Goal: Complete application form

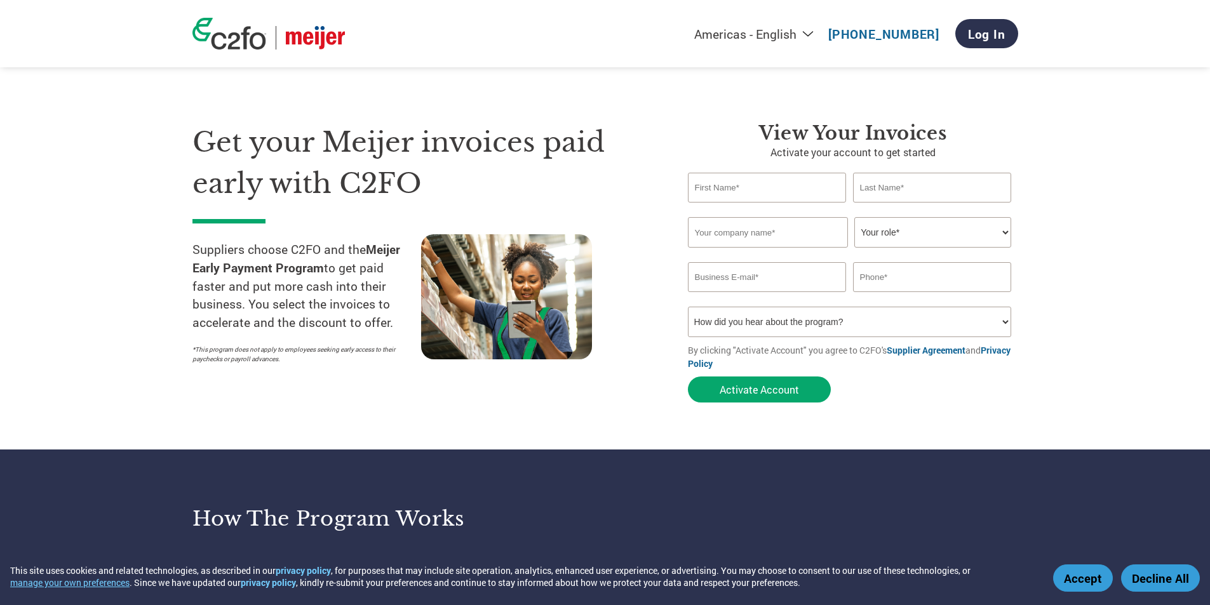
click at [765, 193] on input "text" at bounding box center [767, 188] width 159 height 30
type input "Armando"
type input "Mendez Munoz"
type input "Lactalis Heritage Dairy"
click at [993, 229] on select "Your role* CFO Controller Credit Manager Finance Director Treasurer CEO Preside…" at bounding box center [932, 232] width 157 height 30
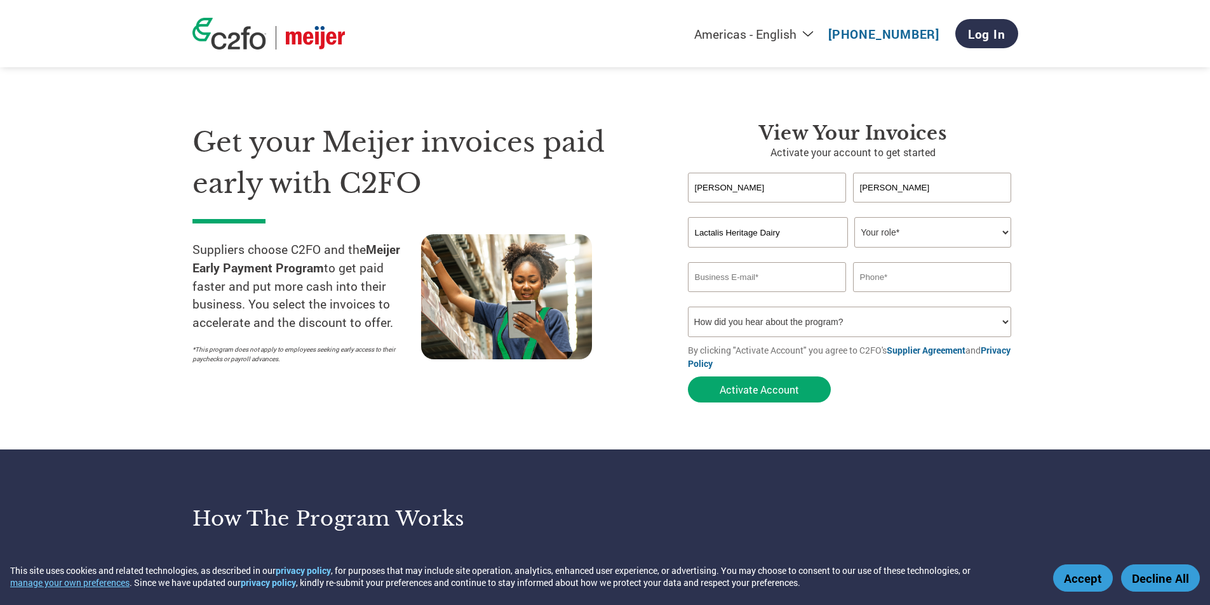
select select "ACCOUNTING"
click at [854, 217] on select "Your role* CFO Controller Credit Manager Finance Director Treasurer CEO Preside…" at bounding box center [932, 232] width 157 height 30
click at [702, 276] on input "email" at bounding box center [767, 277] width 159 height 30
click at [739, 270] on input "arman" at bounding box center [767, 277] width 159 height 30
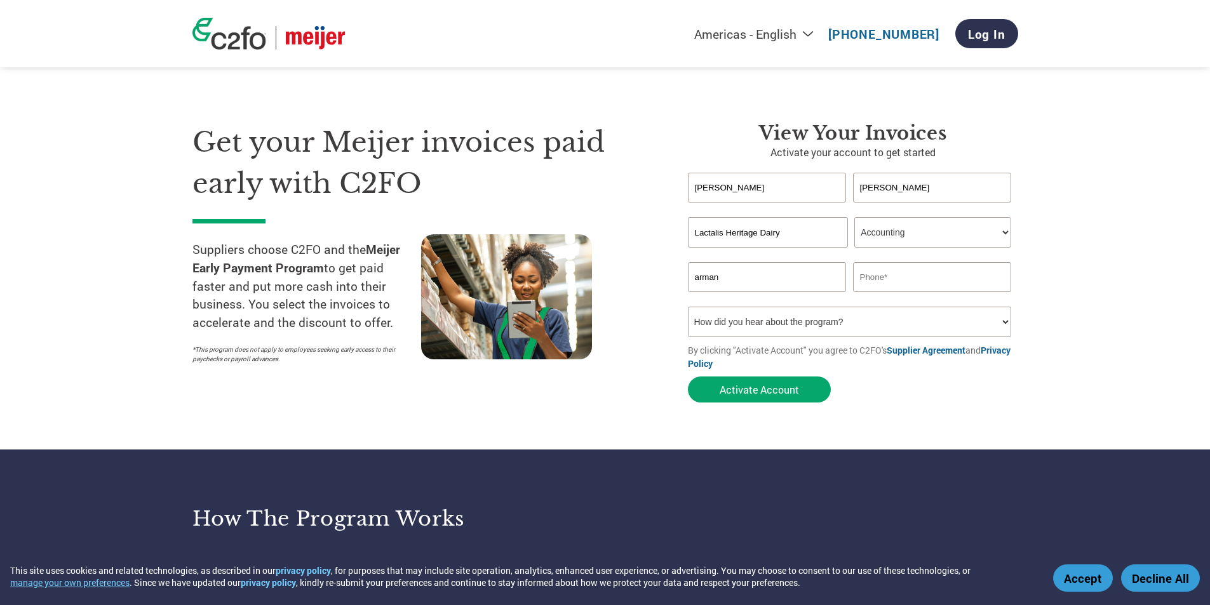
paste input "Armando.MENDEZ@us.lactalis.com"
type input "Armando.MENDEZ@us.lactalis.com"
click at [921, 283] on input "text" at bounding box center [932, 277] width 159 height 30
click at [935, 279] on input "text" at bounding box center [932, 277] width 159 height 30
type input "3129342128"
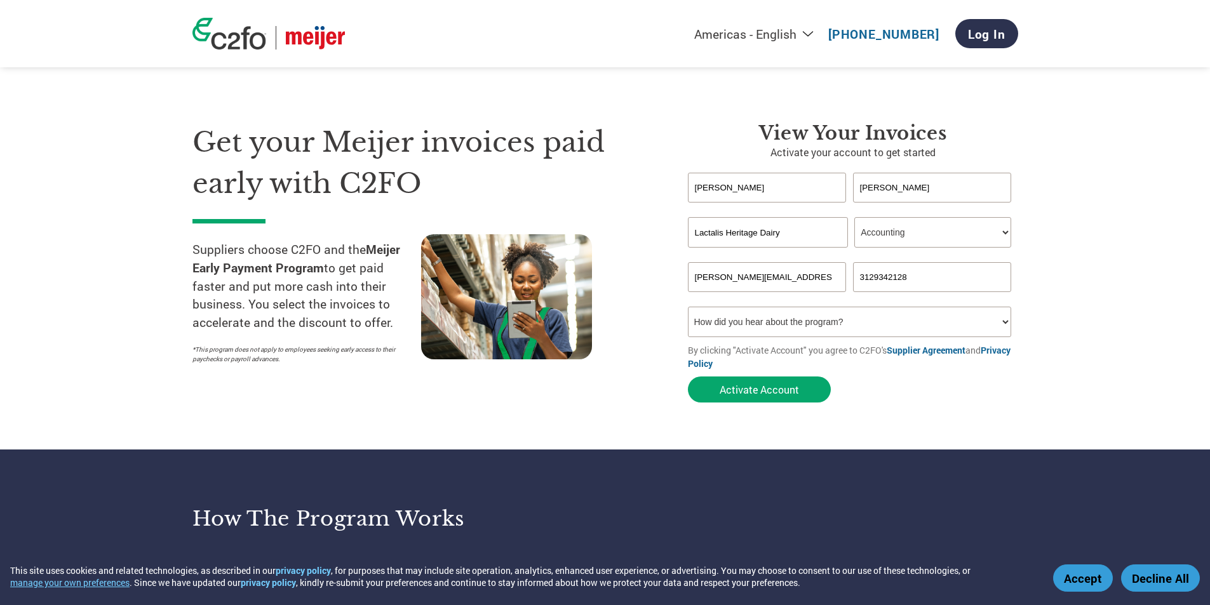
click at [989, 316] on select "How did you hear about the program? Received a letter Email Social Media Online…" at bounding box center [850, 322] width 324 height 30
select select "Email"
click at [688, 307] on select "How did you hear about the program? Received a letter Email Social Media Online…" at bounding box center [850, 322] width 324 height 30
click at [786, 387] on button "Activate Account" at bounding box center [759, 390] width 143 height 26
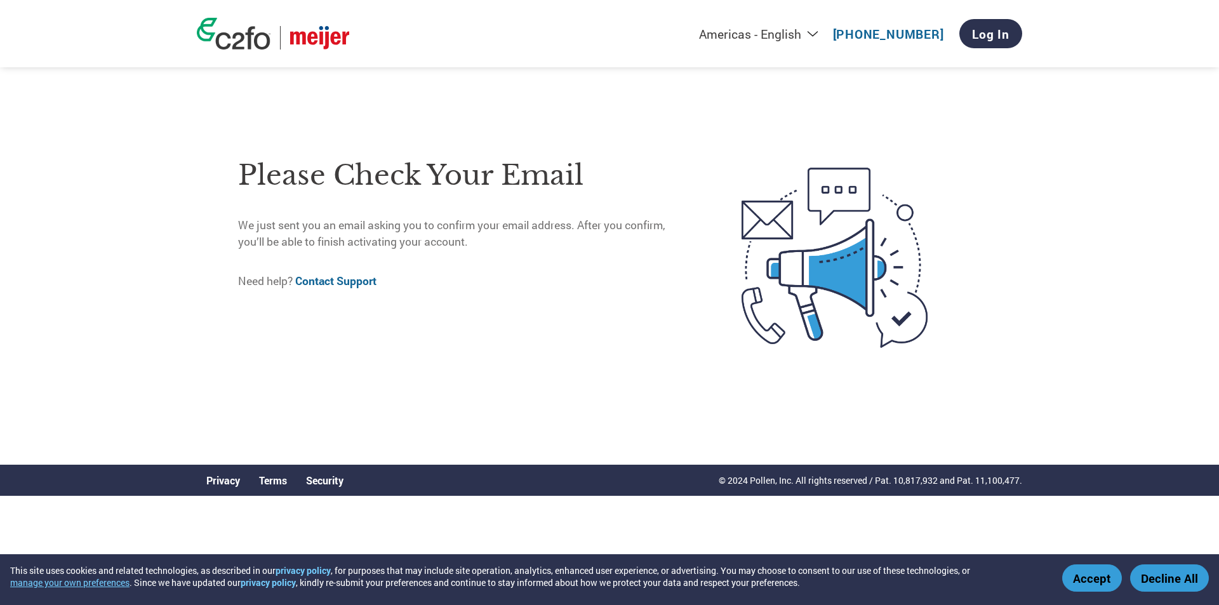
click at [295, 43] on img at bounding box center [319, 37] width 59 height 23
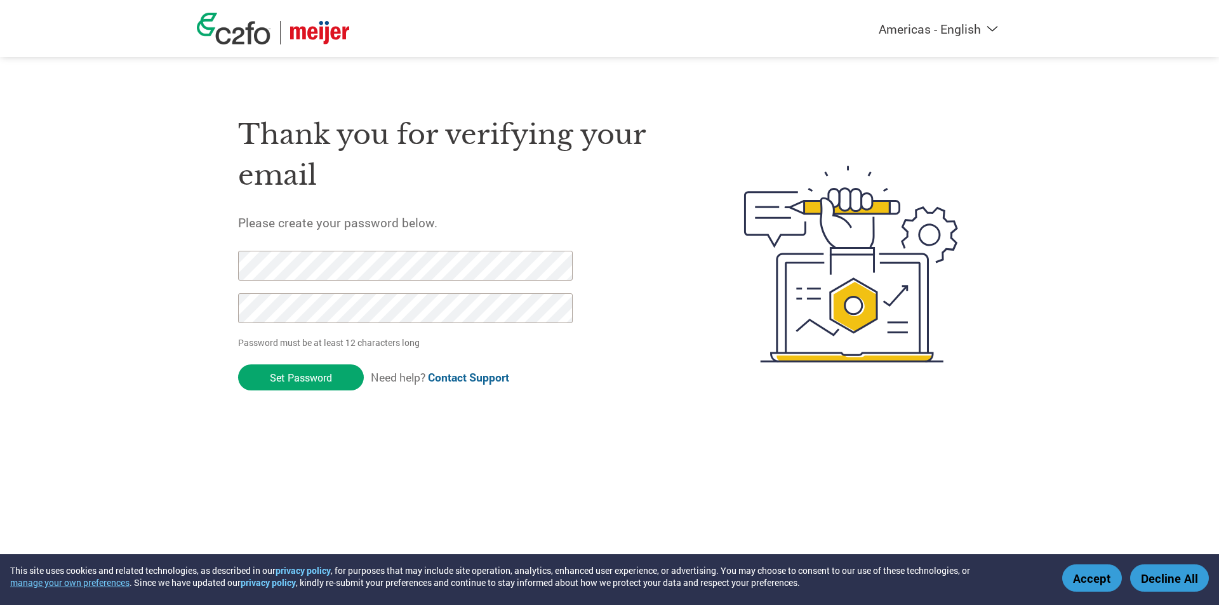
click at [339, 436] on html "This site uses cookies and related technologies, as described in our privacy po…" at bounding box center [609, 239] width 1219 height 478
click at [301, 384] on input "Set Password" at bounding box center [301, 378] width 126 height 26
